Goal: Information Seeking & Learning: Learn about a topic

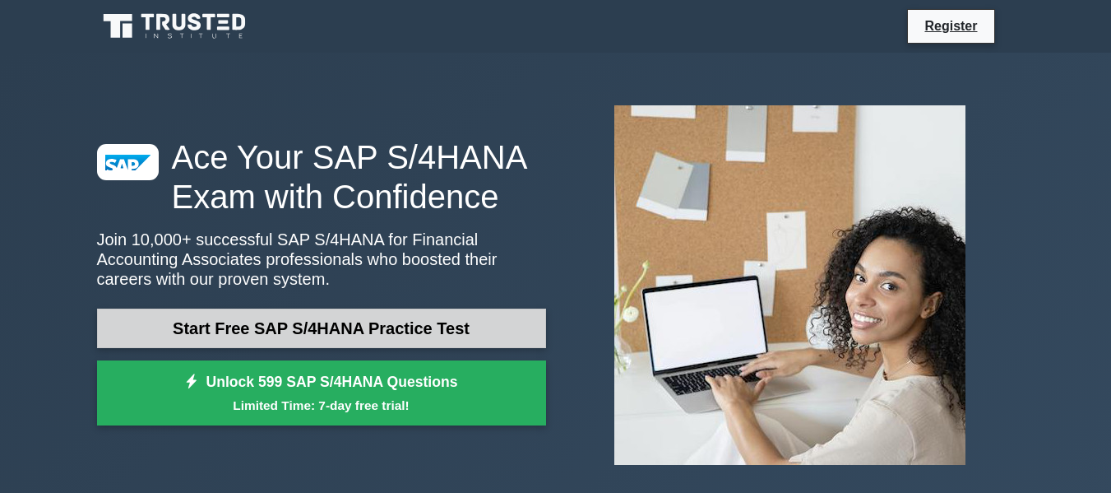
click at [260, 322] on link "Start Free SAP S/4HANA Practice Test" at bounding box center [321, 328] width 449 height 39
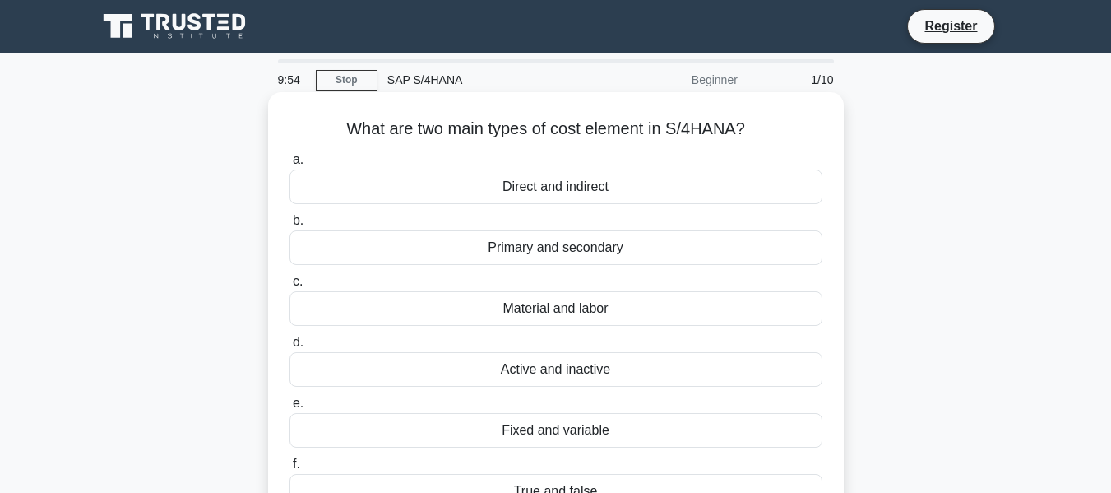
click at [539, 188] on div "Direct and indirect" at bounding box center [556, 186] width 533 height 35
click at [290, 165] on input "a. Direct and indirect" at bounding box center [290, 160] width 0 height 11
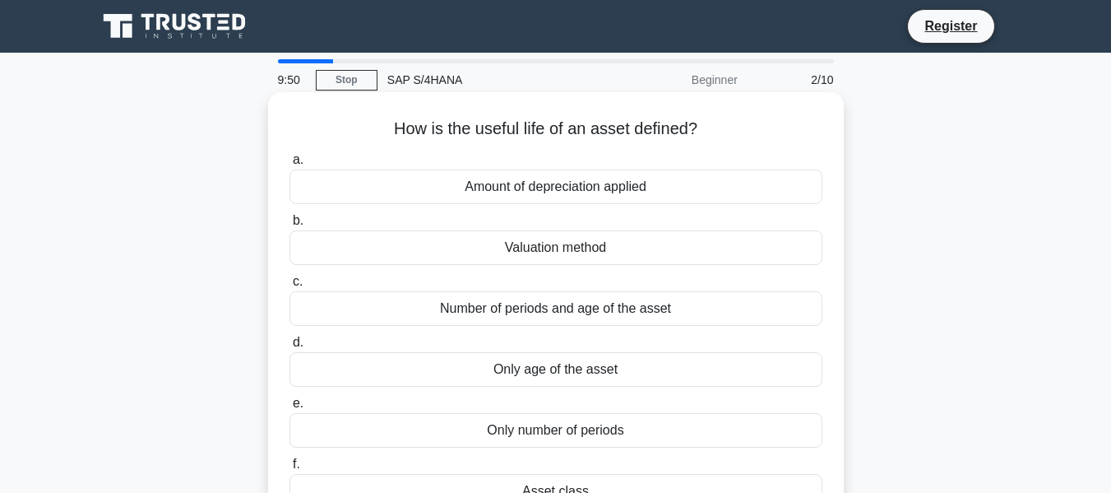
click at [506, 190] on div "Amount of depreciation applied" at bounding box center [556, 186] width 533 height 35
click at [290, 165] on input "a. Amount of depreciation applied" at bounding box center [290, 160] width 0 height 11
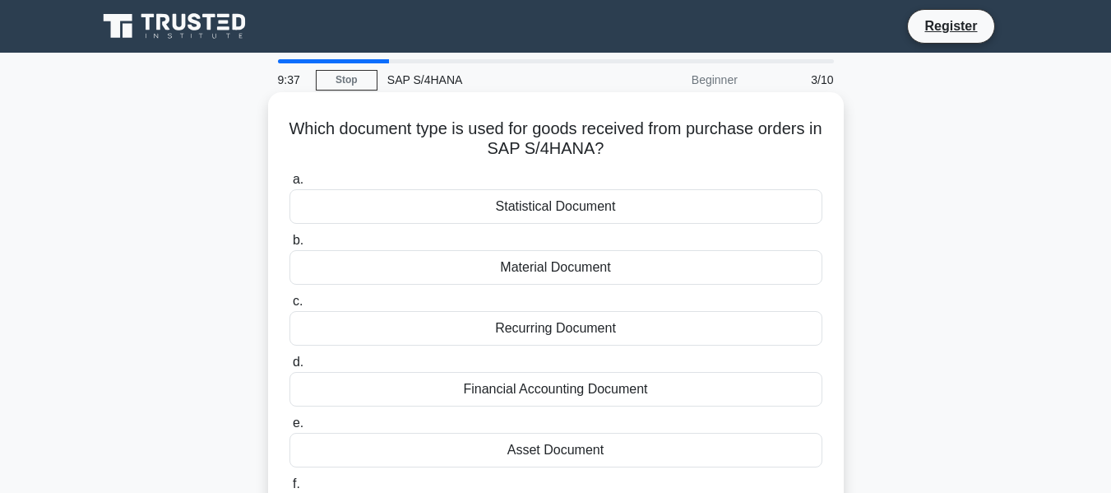
click at [547, 389] on div "Financial Accounting Document" at bounding box center [556, 389] width 533 height 35
click at [290, 368] on input "d. Financial Accounting Document" at bounding box center [290, 362] width 0 height 11
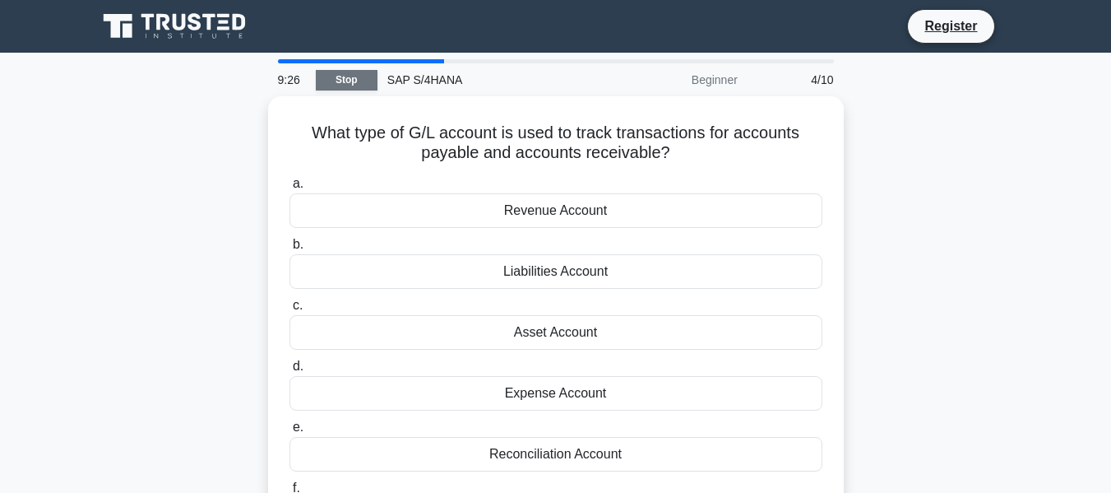
click at [335, 70] on link "Stop" at bounding box center [347, 80] width 62 height 21
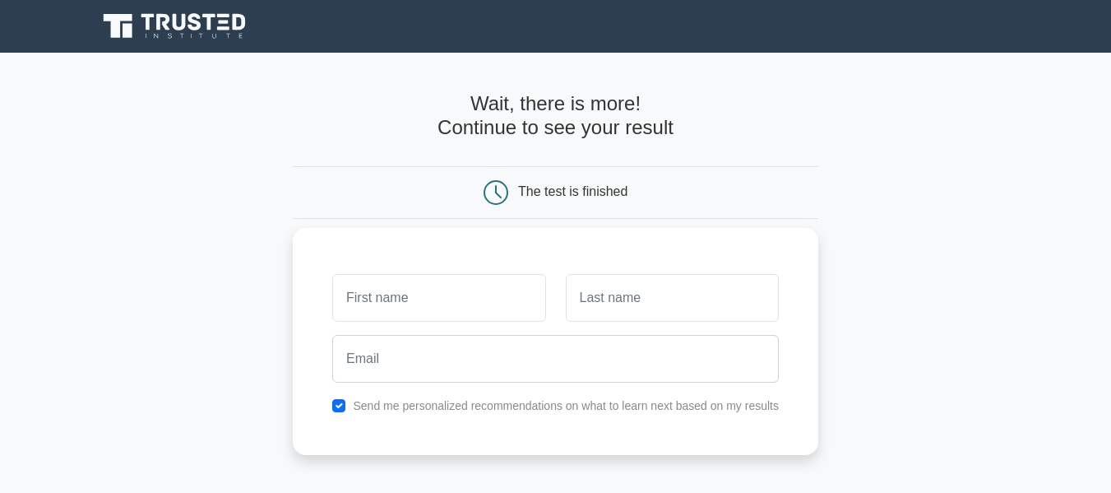
drag, startPoint x: 510, startPoint y: 304, endPoint x: 539, endPoint y: 278, distance: 38.5
click at [513, 302] on input "text" at bounding box center [438, 298] width 213 height 48
type input "[PERSON_NAME]"
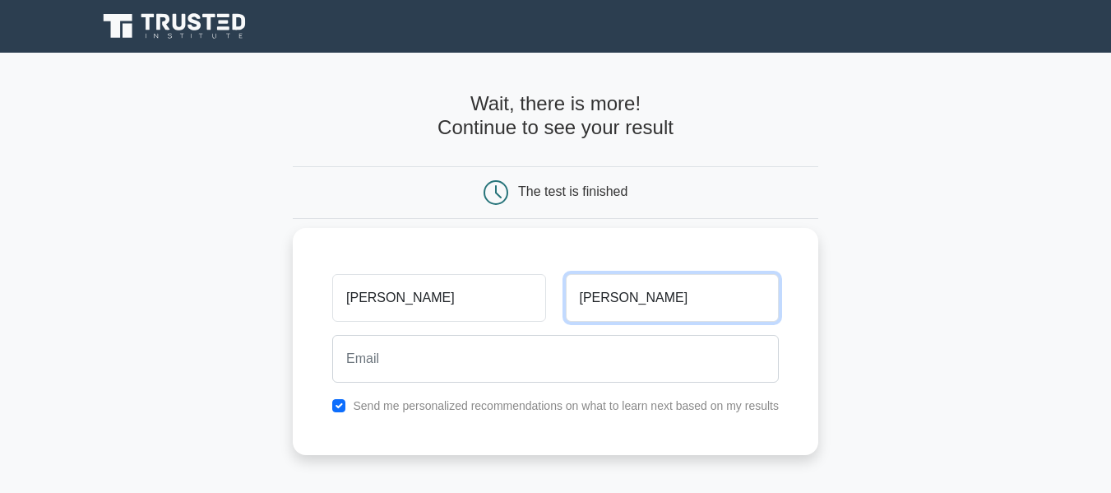
type input "[PERSON_NAME]"
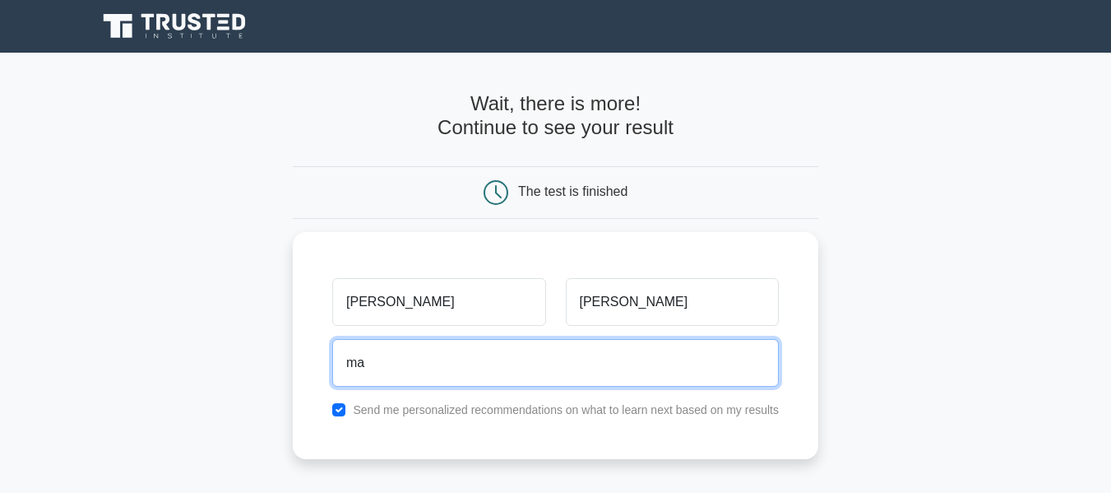
type input "manhar-santokdas.danidhariya@capgemini.com"
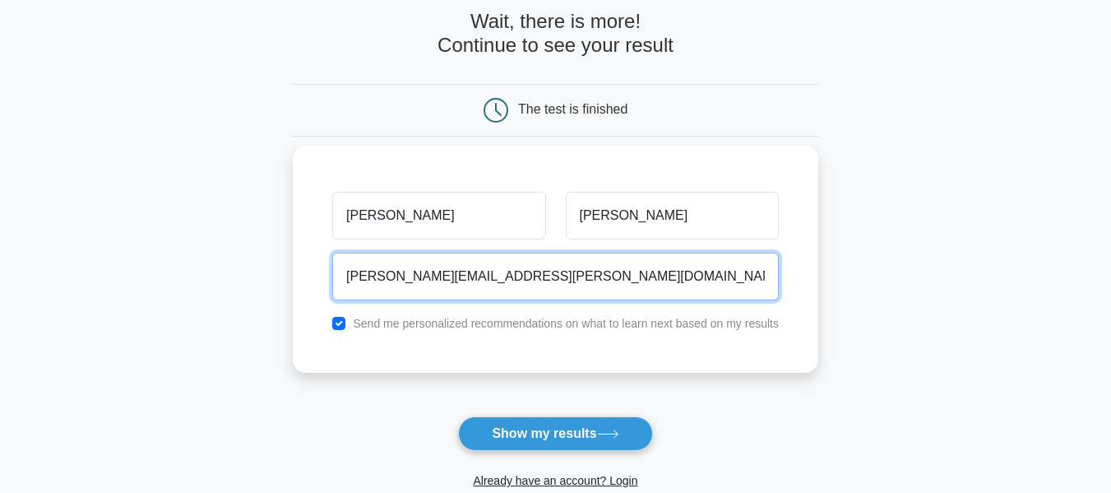
scroll to position [247, 0]
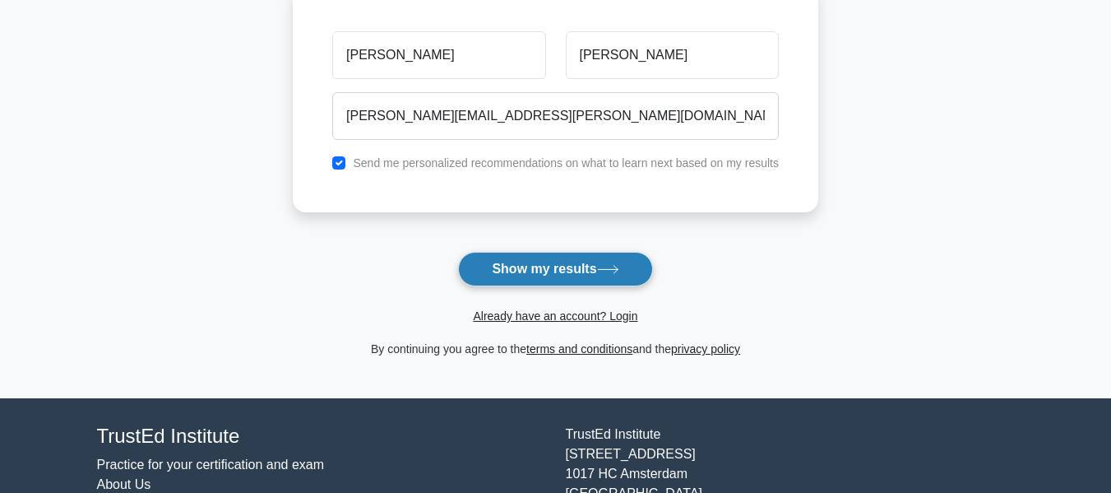
click at [516, 265] on button "Show my results" at bounding box center [555, 269] width 194 height 35
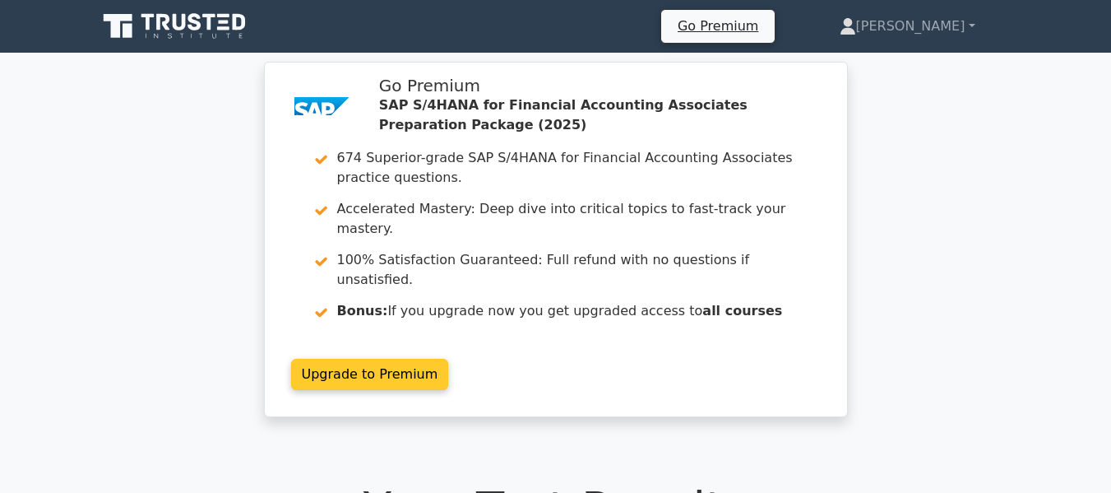
click at [403, 359] on link "Upgrade to Premium" at bounding box center [370, 374] width 158 height 31
